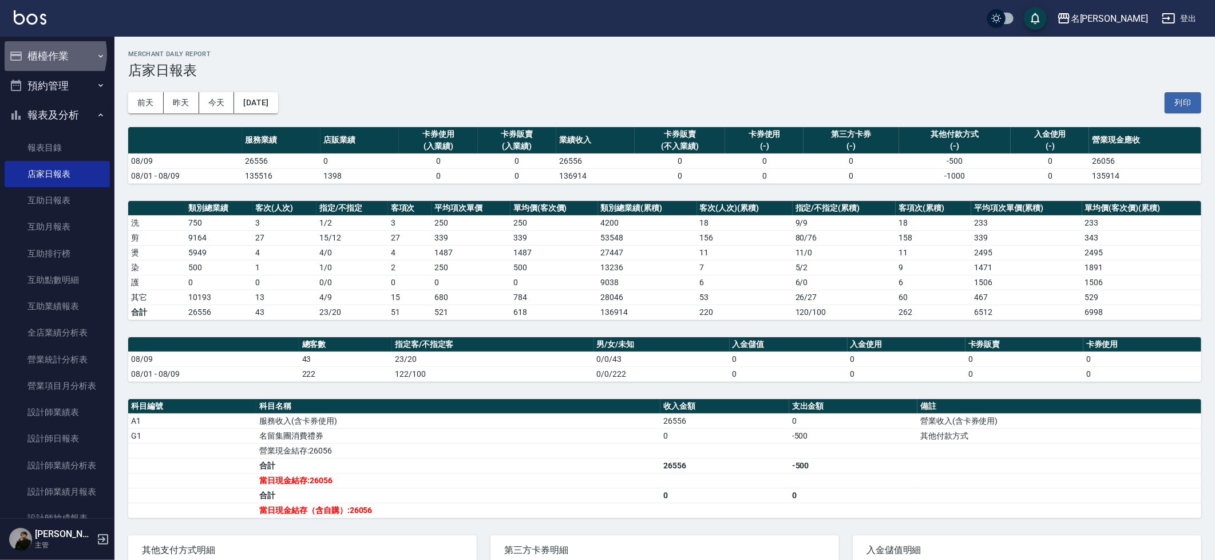
click at [43, 54] on button "櫃檯作業" at bounding box center [57, 56] width 105 height 30
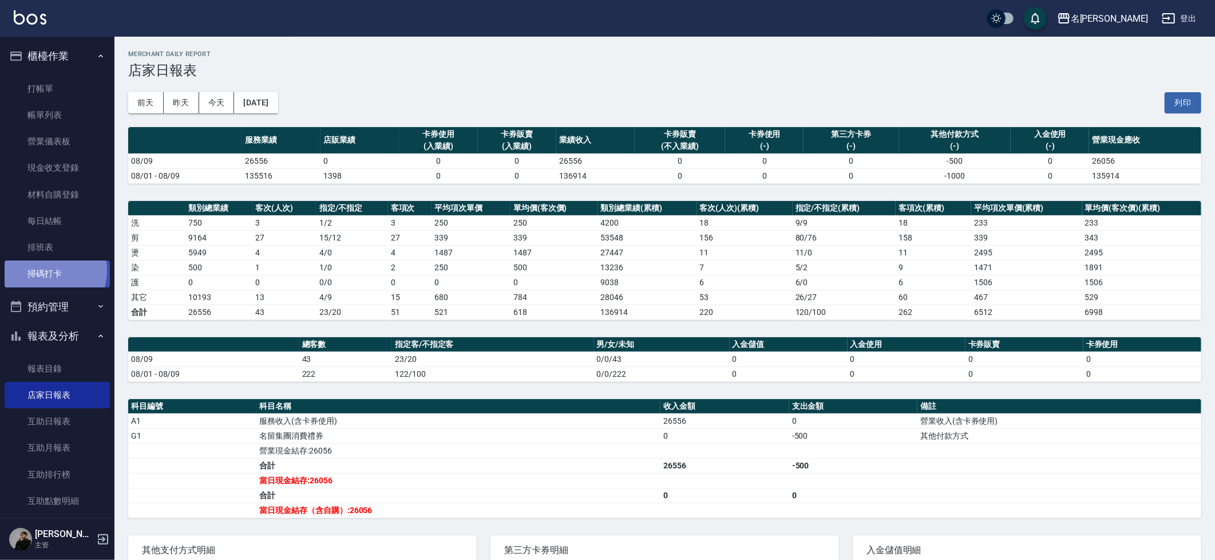
click at [46, 267] on link "掃碼打卡" at bounding box center [57, 273] width 105 height 26
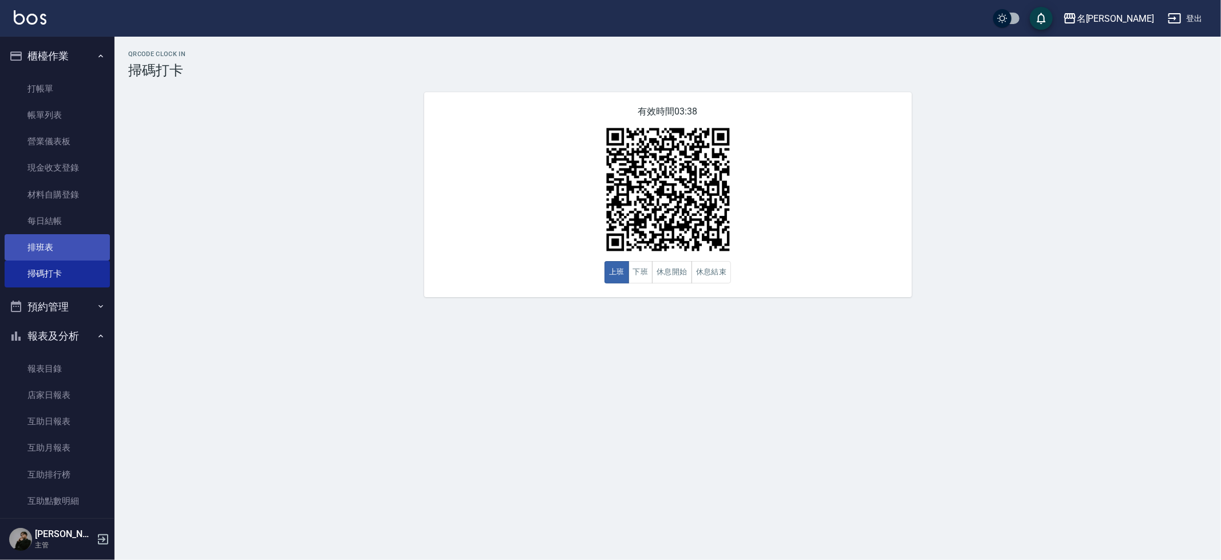
click at [30, 244] on link "排班表" at bounding box center [57, 247] width 105 height 26
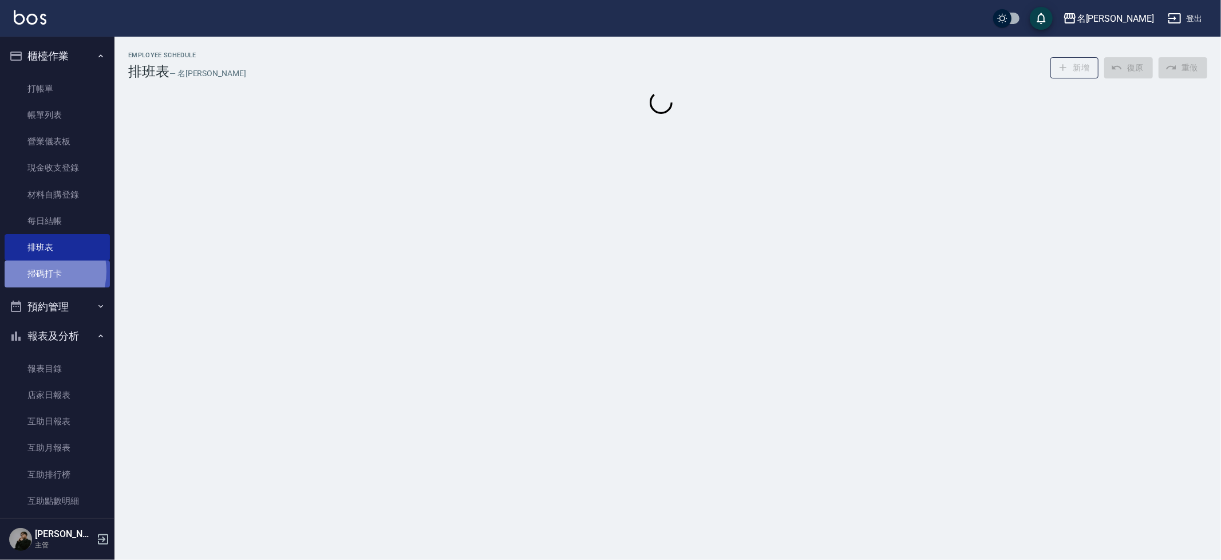
click at [34, 268] on link "掃碼打卡" at bounding box center [57, 273] width 105 height 26
